Goal: Check status: Check status

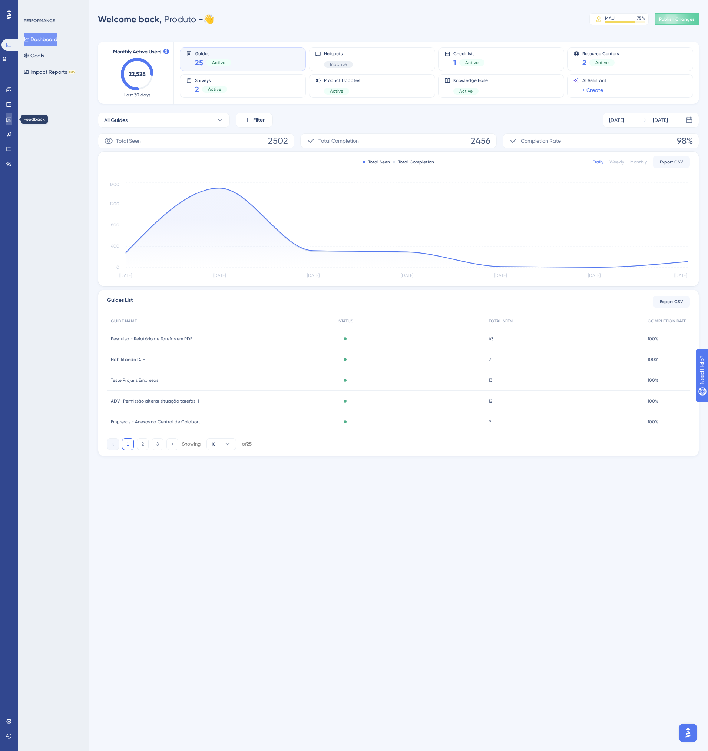
click at [10, 118] on icon at bounding box center [8, 120] width 5 height 5
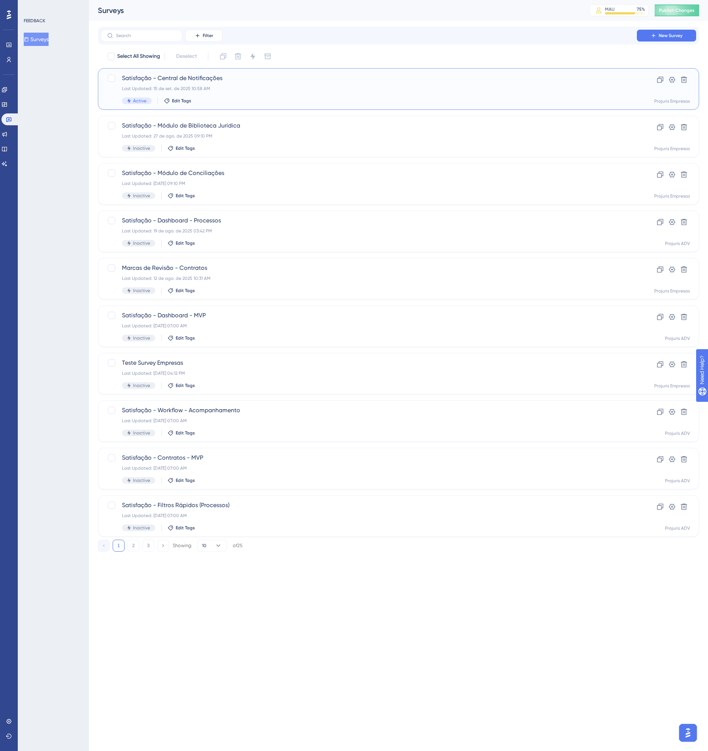
click at [254, 87] on div "Last Updated: 15 de set. de 2025 10:58 AM" at bounding box center [369, 89] width 494 height 6
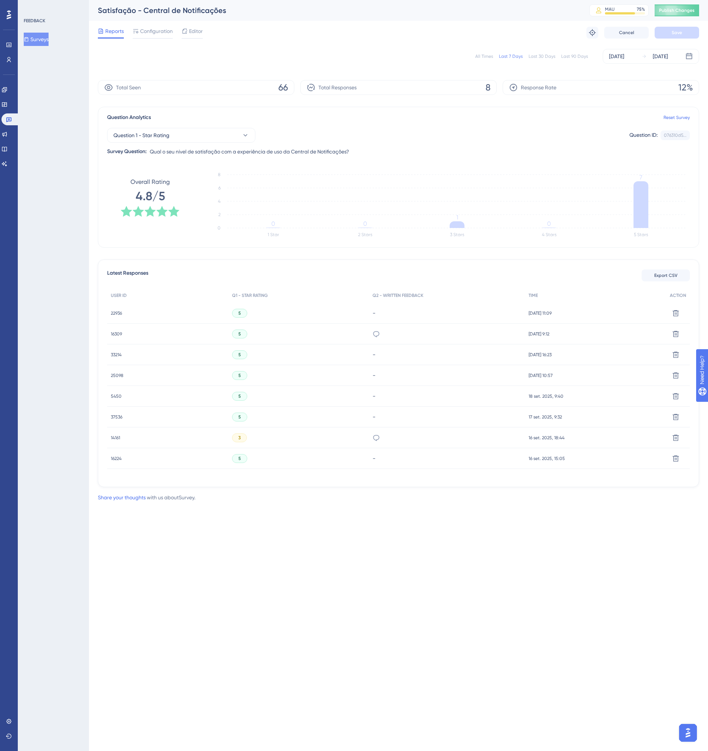
click at [383, 334] on div "A Central de Colaboração facilita e agiliza as tarefas do dia a dia, e sua Cent…" at bounding box center [447, 334] width 156 height 21
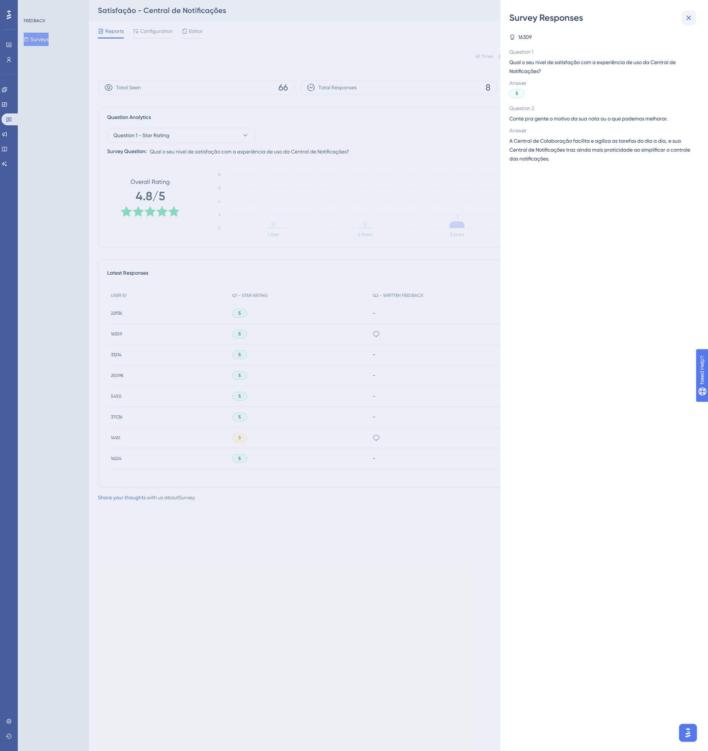
click at [693, 16] on icon at bounding box center [688, 17] width 9 height 9
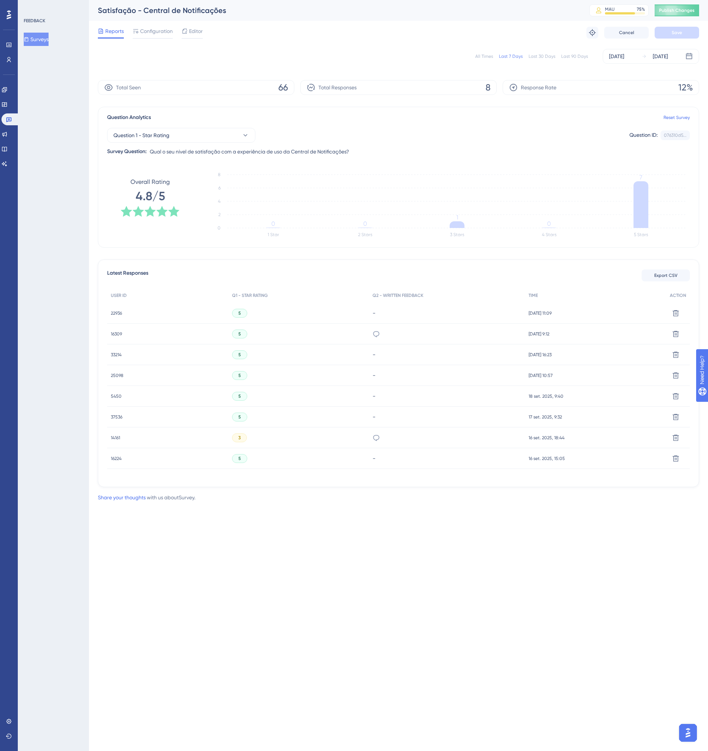
click at [118, 334] on span "16309" at bounding box center [116, 334] width 11 height 6
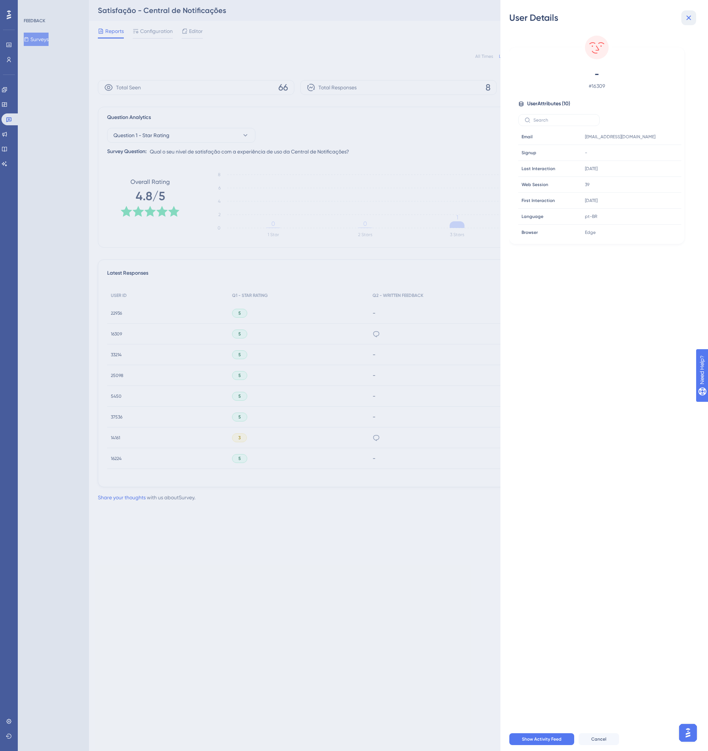
click at [694, 18] on button at bounding box center [688, 17] width 15 height 15
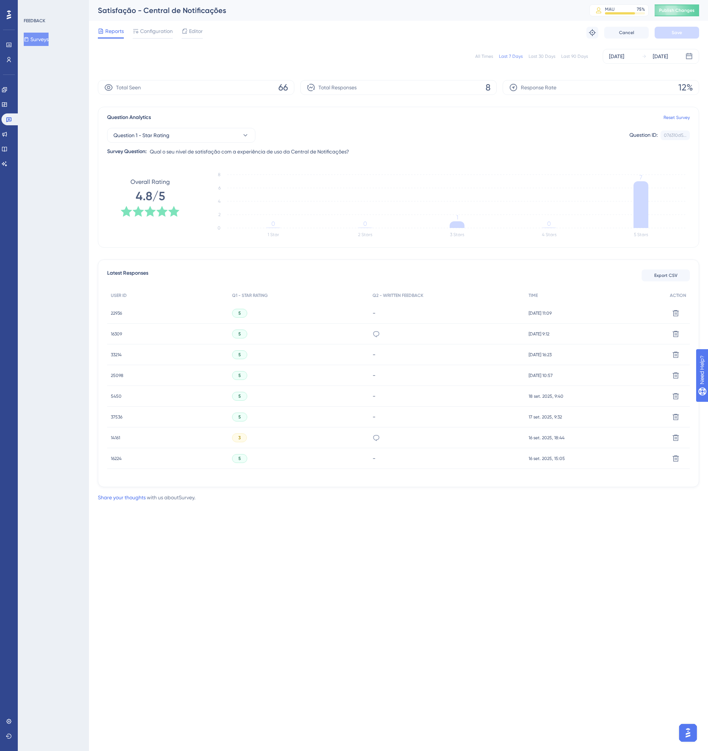
click at [388, 334] on div "A Central de Colaboração facilita e agiliza as tarefas do dia a dia, e sua Cent…" at bounding box center [447, 334] width 156 height 21
